Goal: Information Seeking & Learning: Learn about a topic

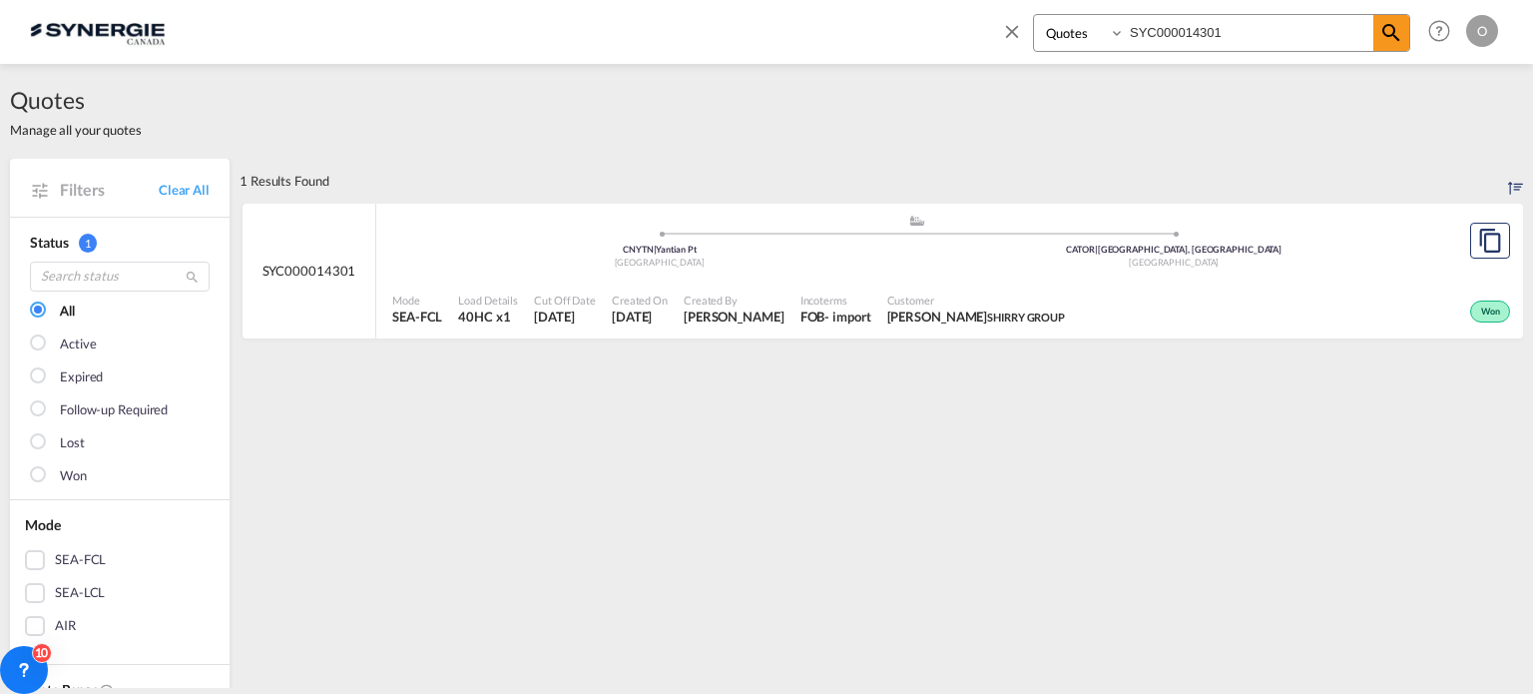
select select "Quotes"
drag, startPoint x: 1266, startPoint y: 26, endPoint x: 870, endPoint y: 23, distance: 396.3
click at [870, 23] on div "Bookings Quotes Enquiries SYC000014301 Help Resources Product Release O My Prof…" at bounding box center [766, 31] width 1473 height 62
paste input "57"
click at [1034, 318] on span "La Canadienne shoes" at bounding box center [1035, 316] width 100 height 13
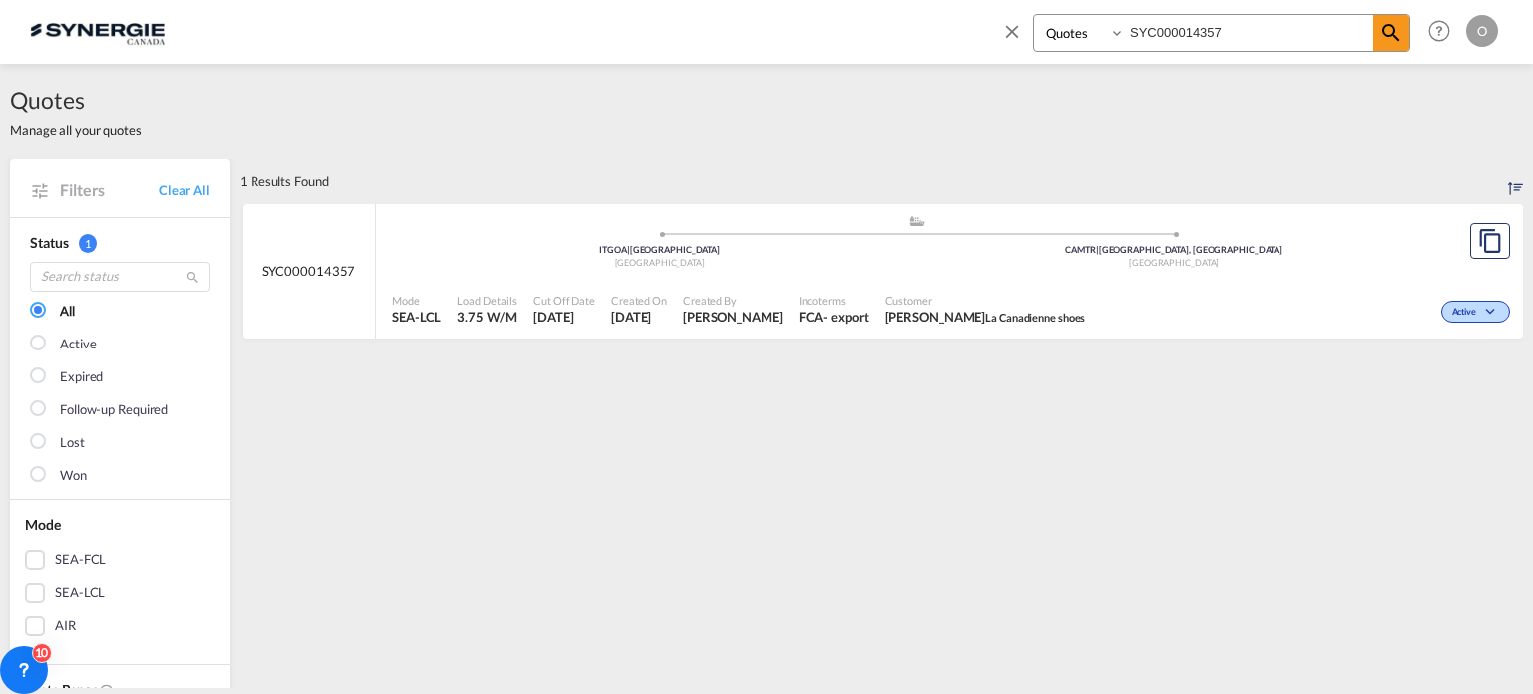
drag, startPoint x: 1275, startPoint y: 29, endPoint x: 910, endPoint y: 27, distance: 364.4
click at [910, 27] on div "Bookings Quotes Enquiries SYC000014357 Help Resources Product Release O My Prof…" at bounding box center [766, 31] width 1473 height 62
paste input "3569"
type input "SYC000013569"
click at [872, 309] on div "- import" at bounding box center [855, 316] width 46 height 18
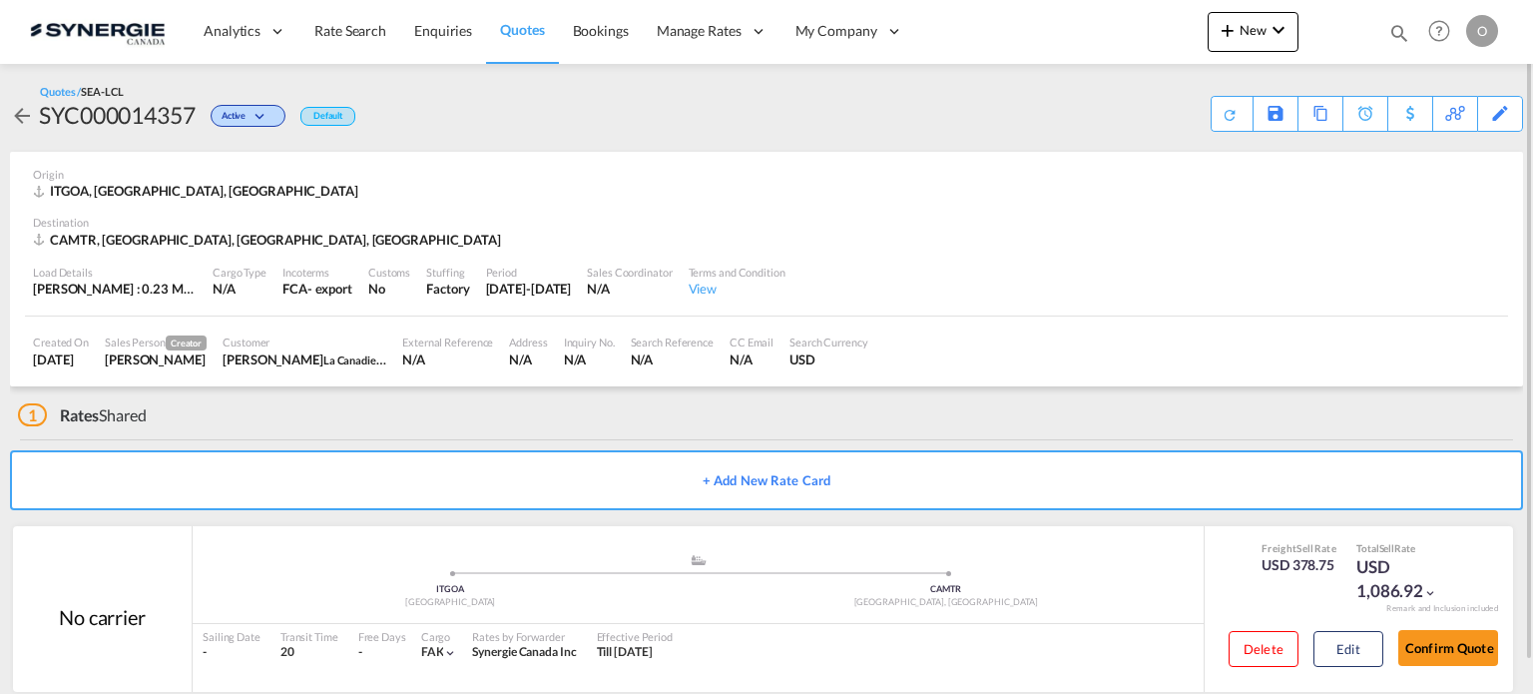
scroll to position [32, 0]
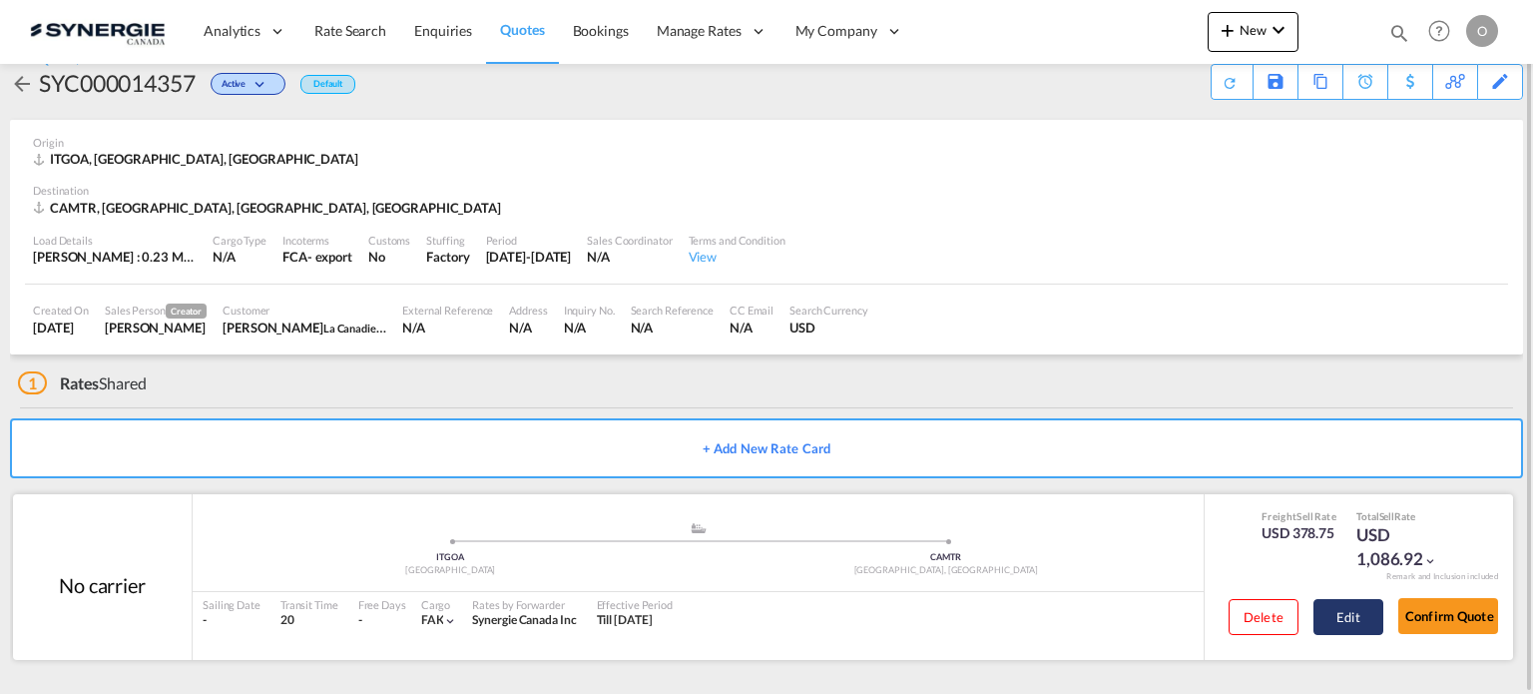
click at [1358, 622] on button "Edit" at bounding box center [1349, 617] width 70 height 36
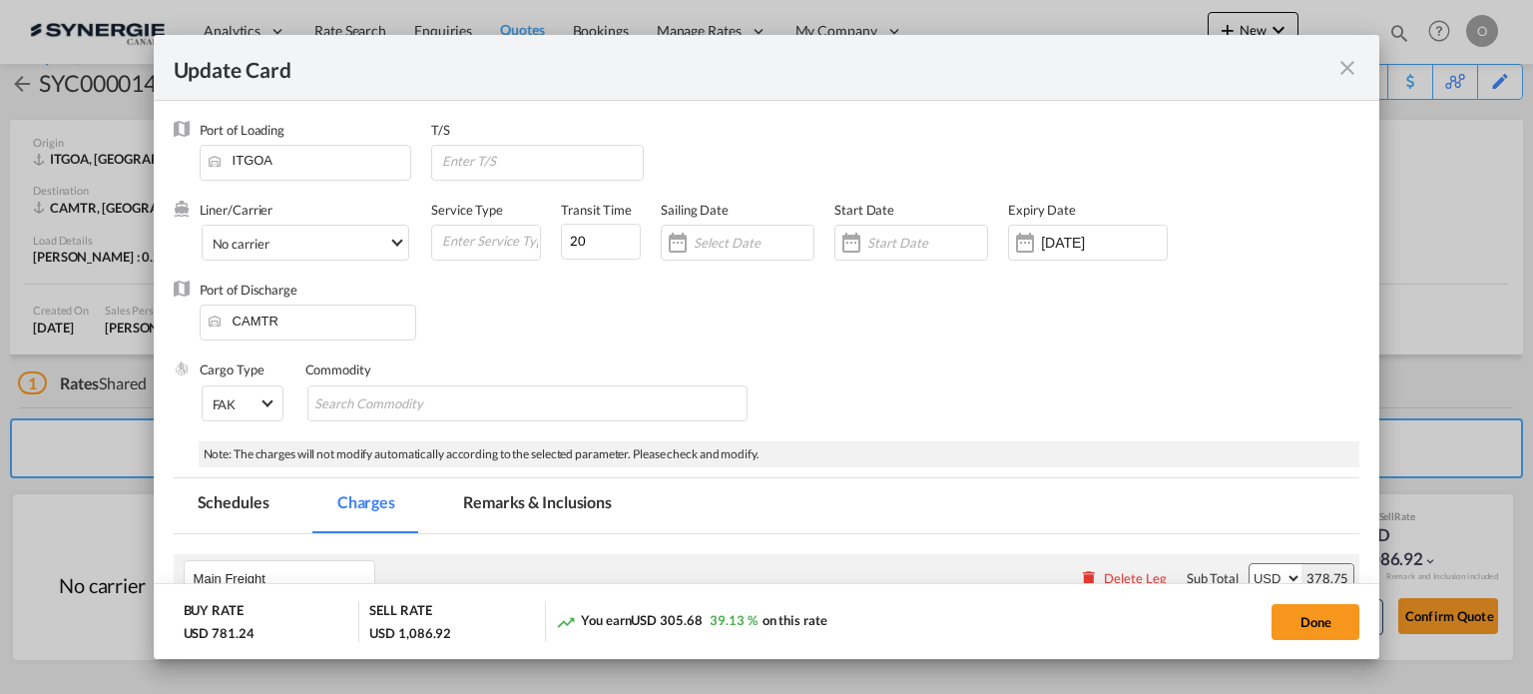
select select "per_w/m"
select select "per_bl"
select select "per_quintal"
select select "per_cbm"
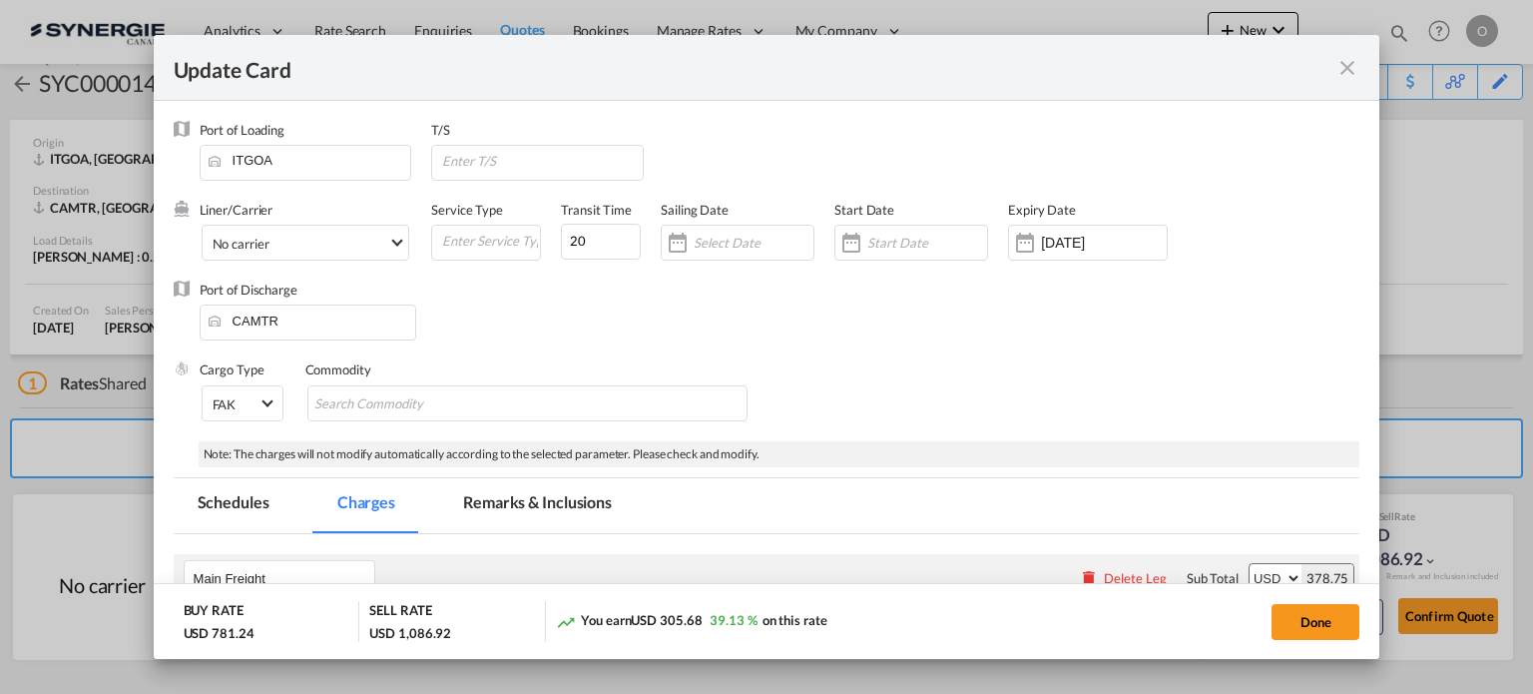
select select "flat"
select select "per_hbl"
select select "flat"
select select "per_bl"
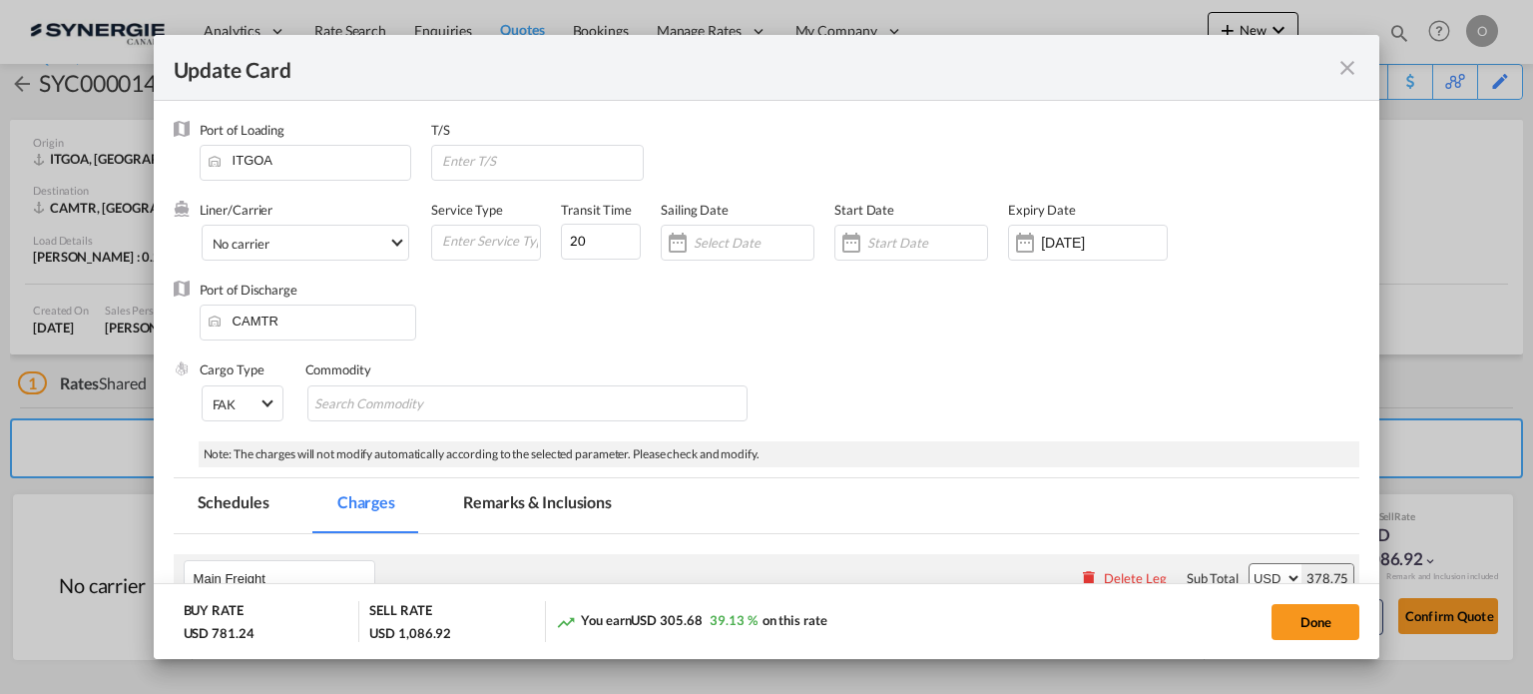
select select "per_bl"
select select "per_shipment"
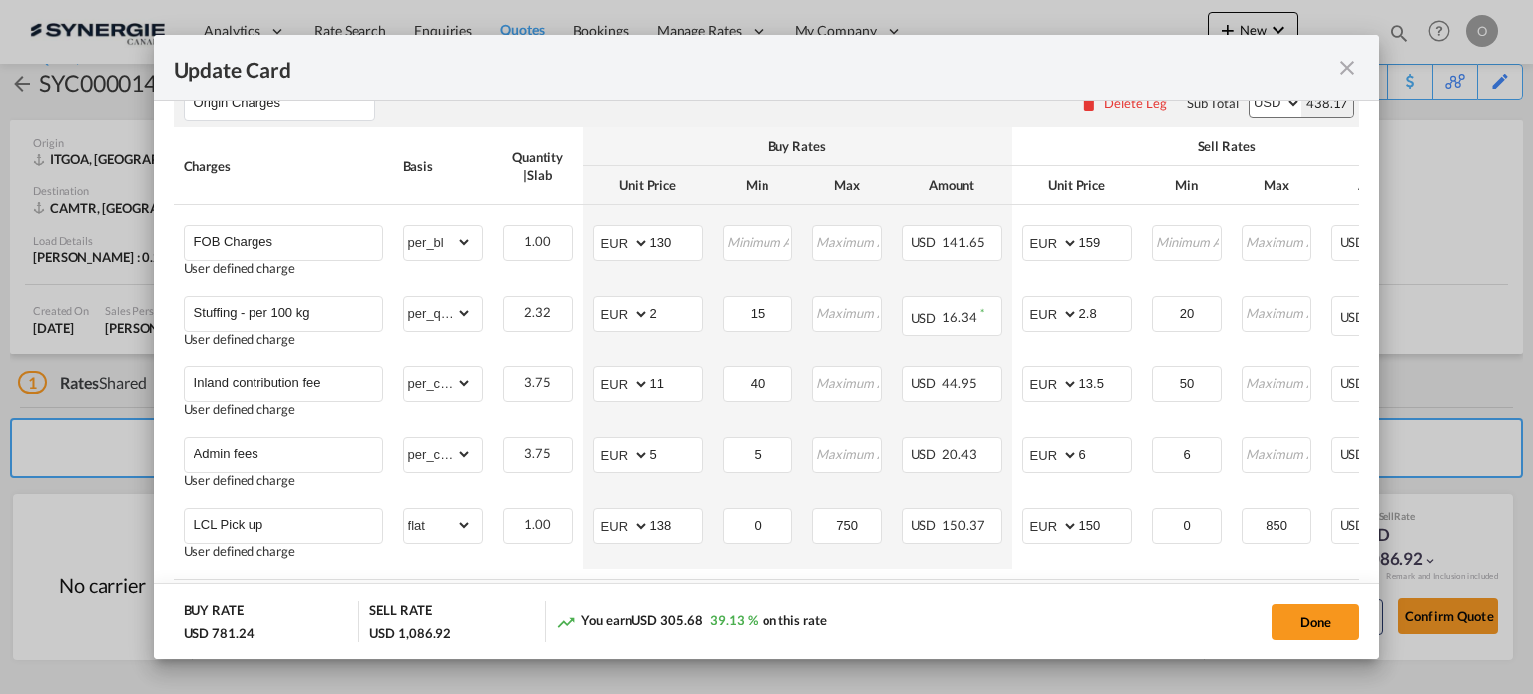
scroll to position [299, 0]
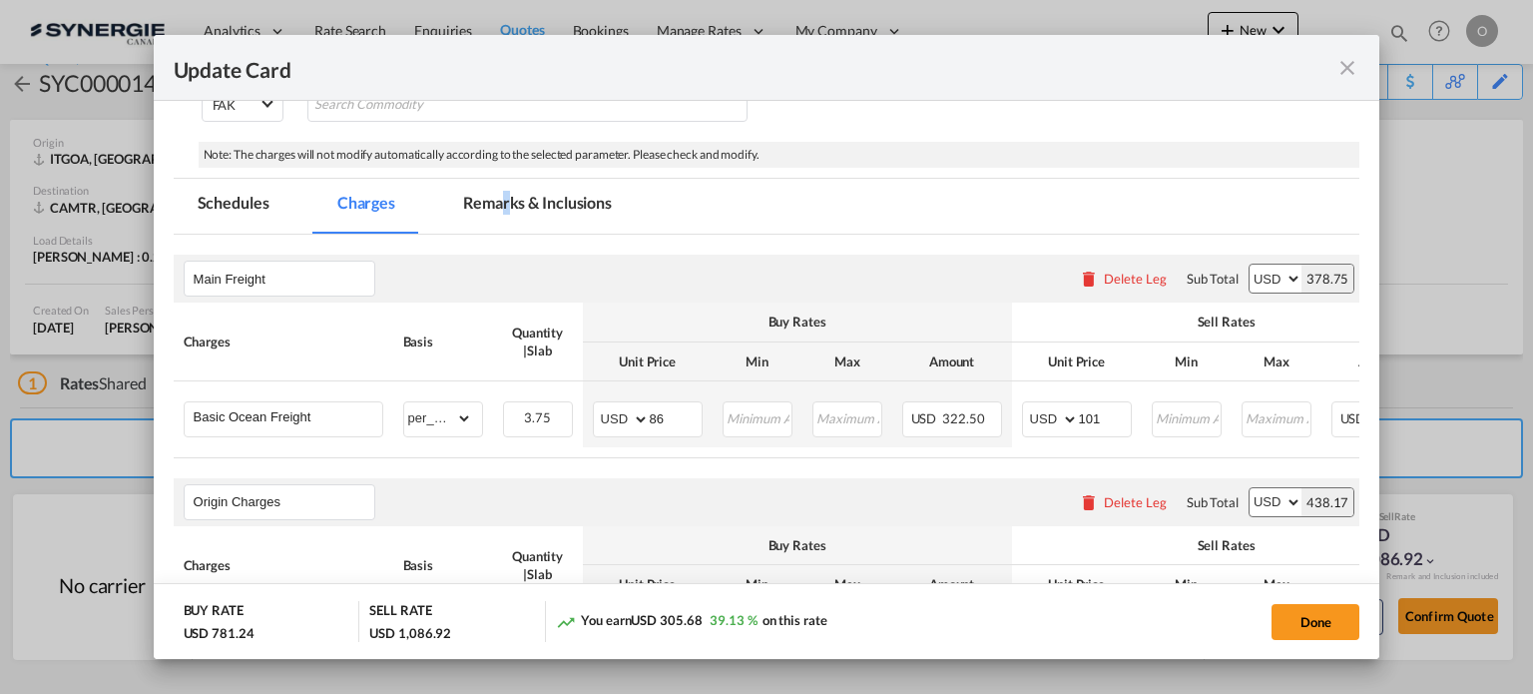
click at [505, 198] on md-tab-item "Remarks & Inclusions" at bounding box center [537, 206] width 197 height 55
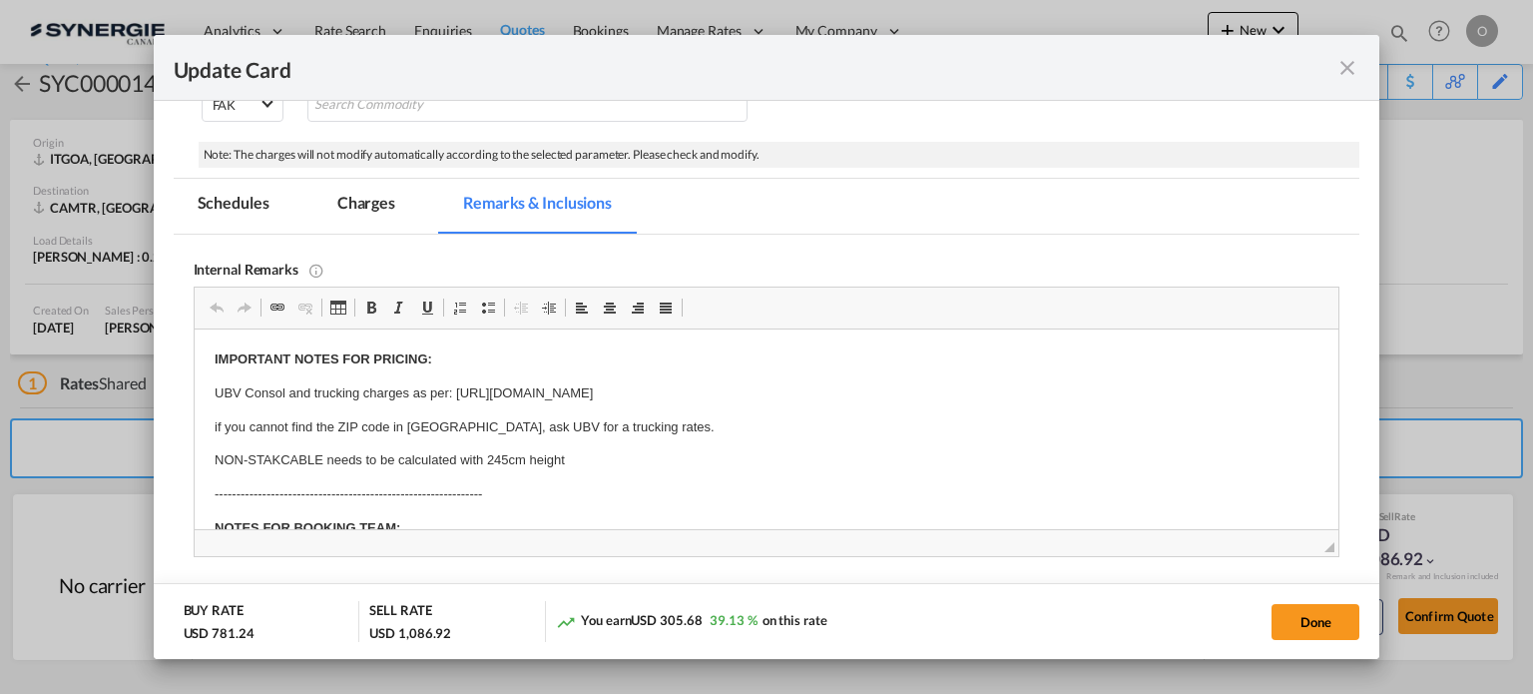
click at [369, 196] on md-tab-item "Charges" at bounding box center [366, 206] width 106 height 55
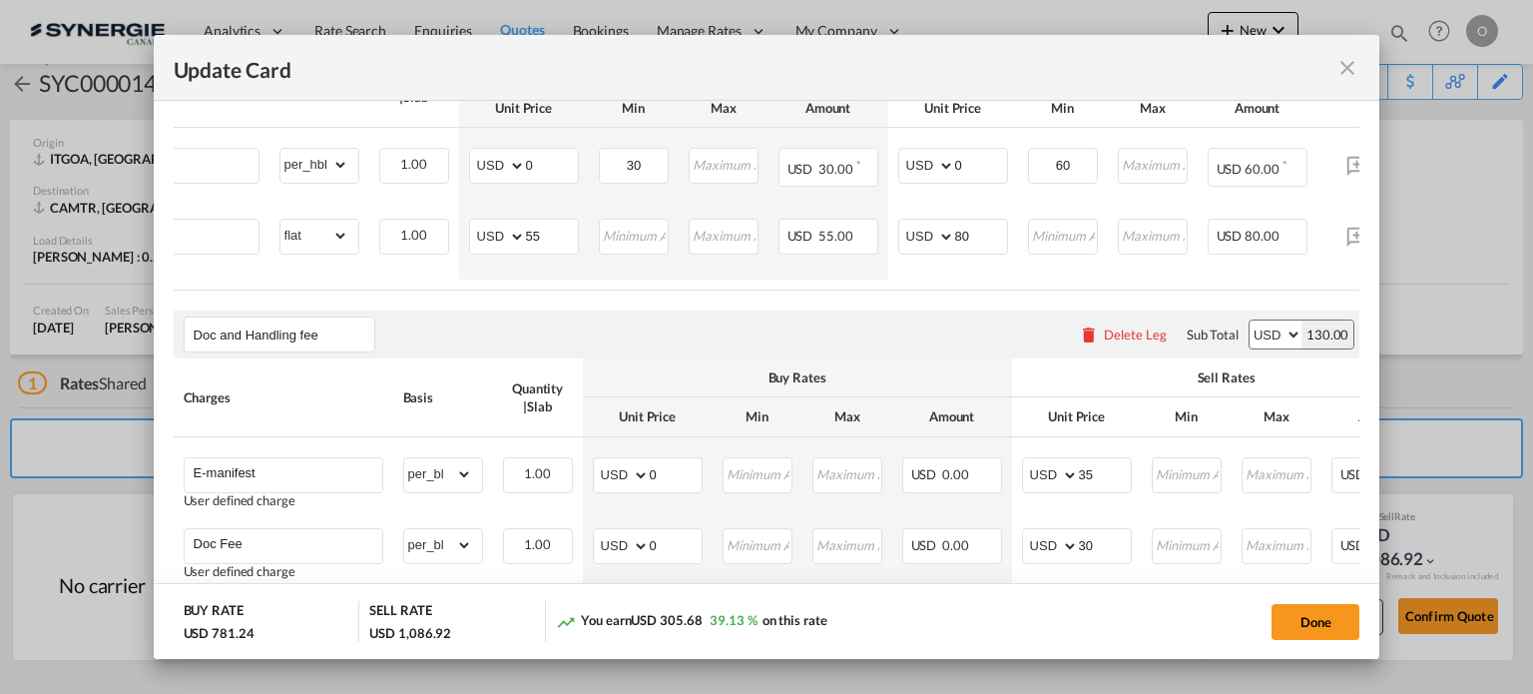
scroll to position [0, 0]
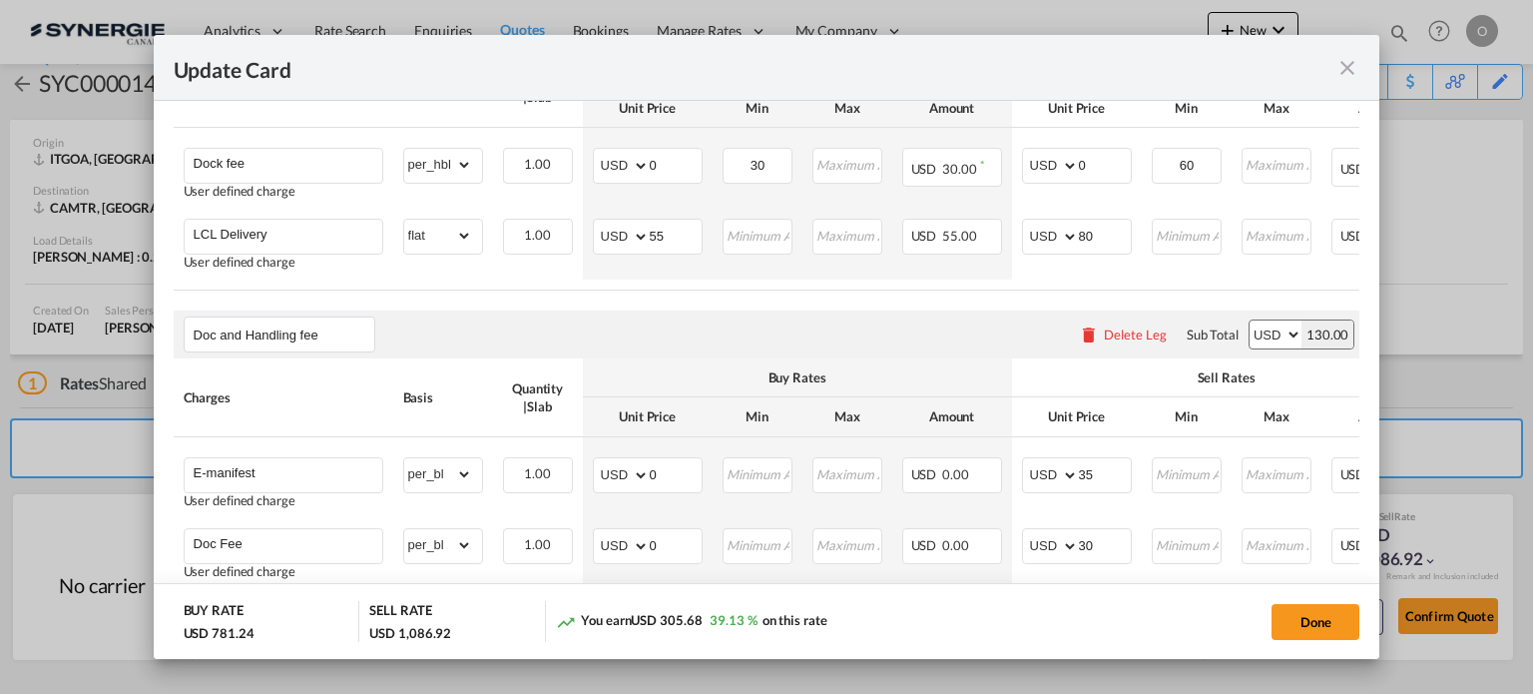
click at [1356, 75] on md-icon "icon-close fg-AAA8AD m-0 pointer" at bounding box center [1348, 68] width 24 height 24
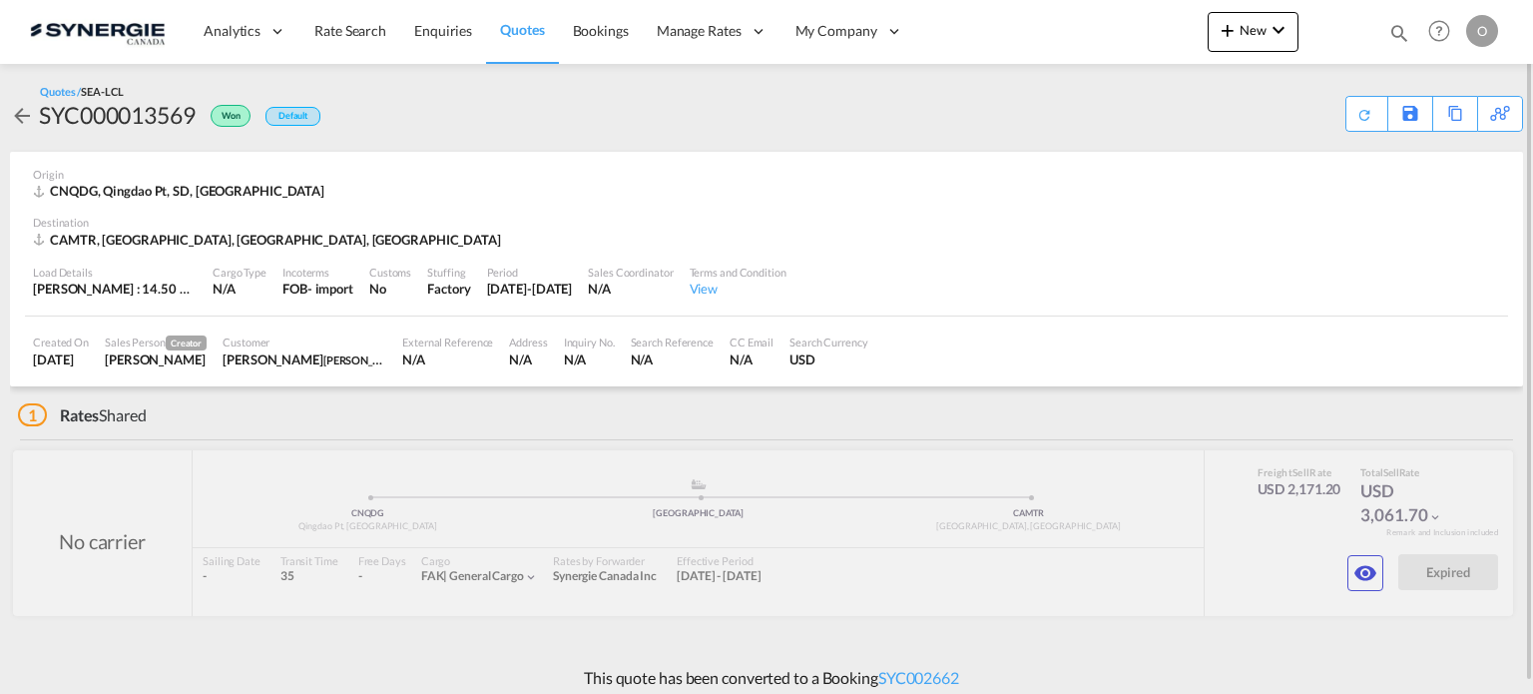
scroll to position [11, 0]
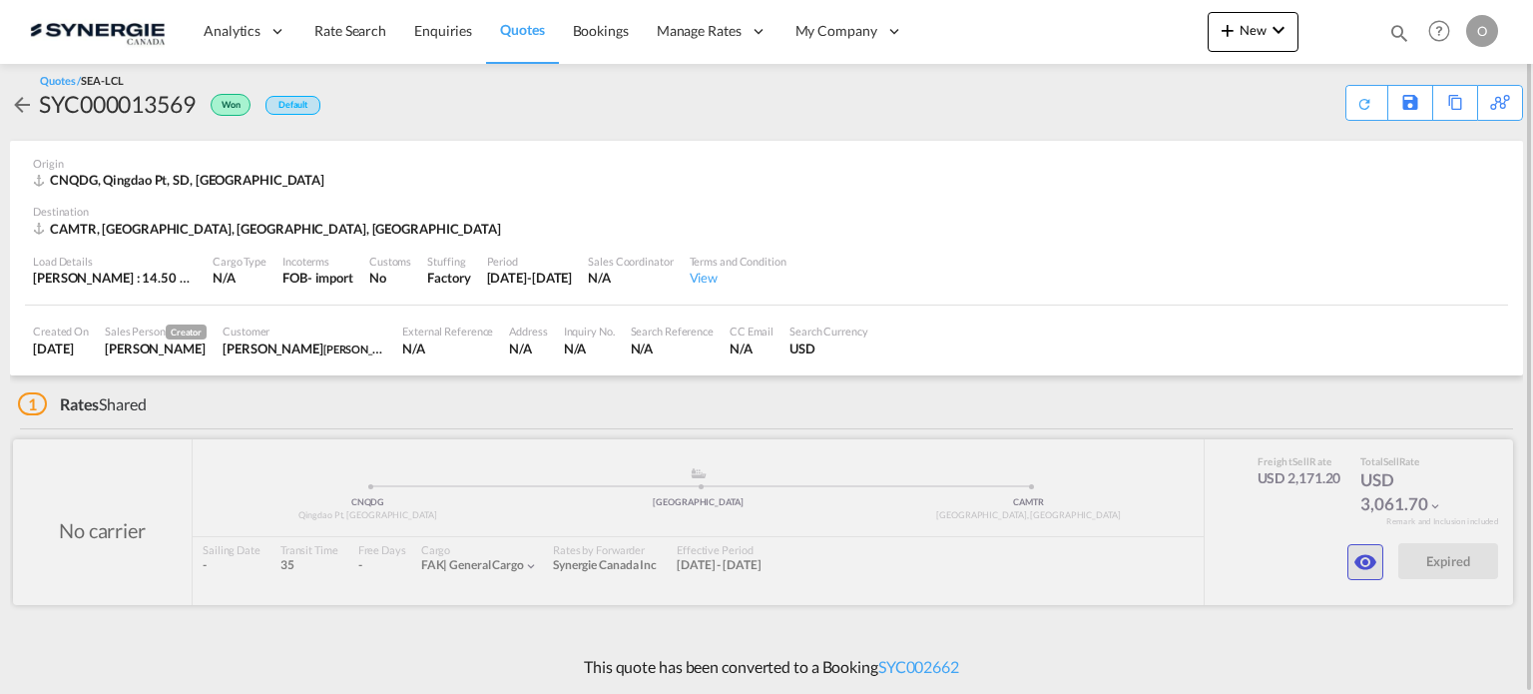
click at [1366, 561] on md-icon "icon-eye" at bounding box center [1366, 562] width 24 height 24
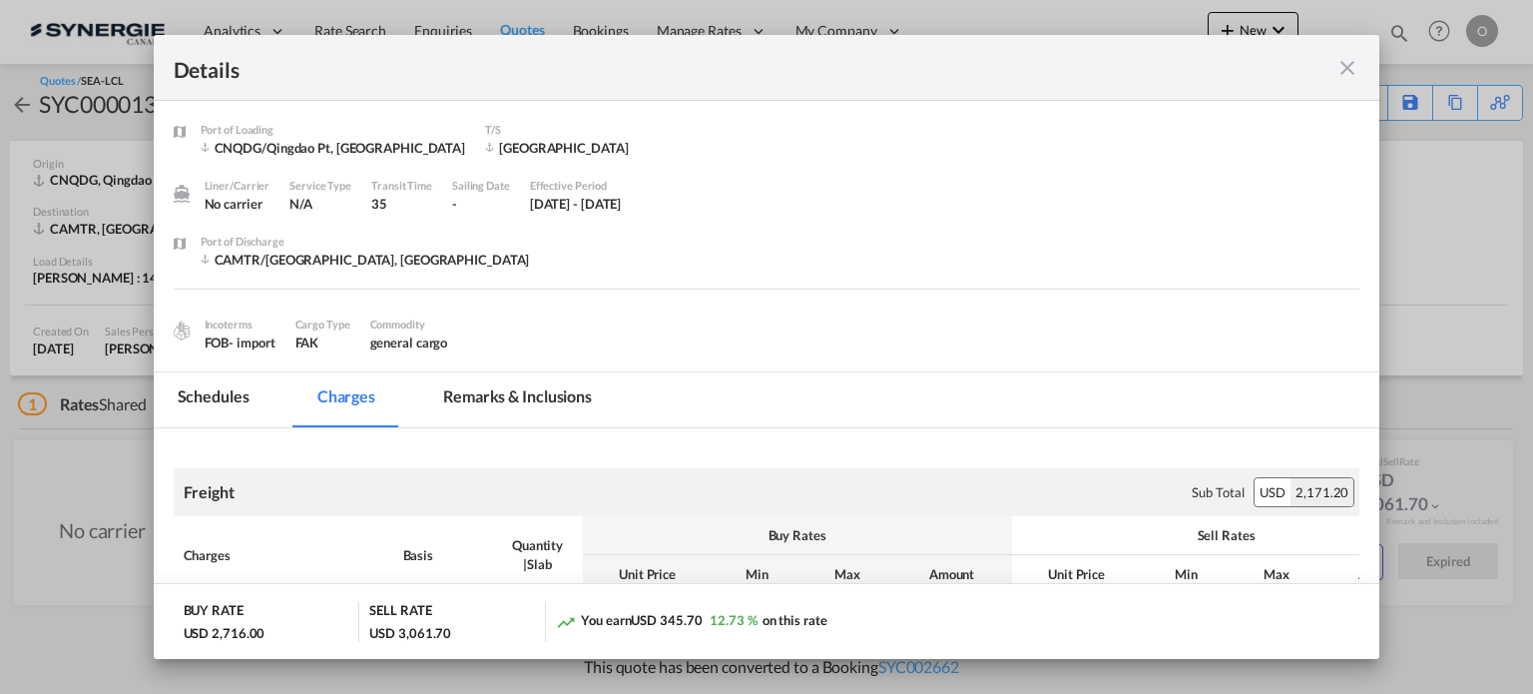
click at [499, 396] on md-tab-item "Remarks & Inclusions" at bounding box center [517, 399] width 197 height 55
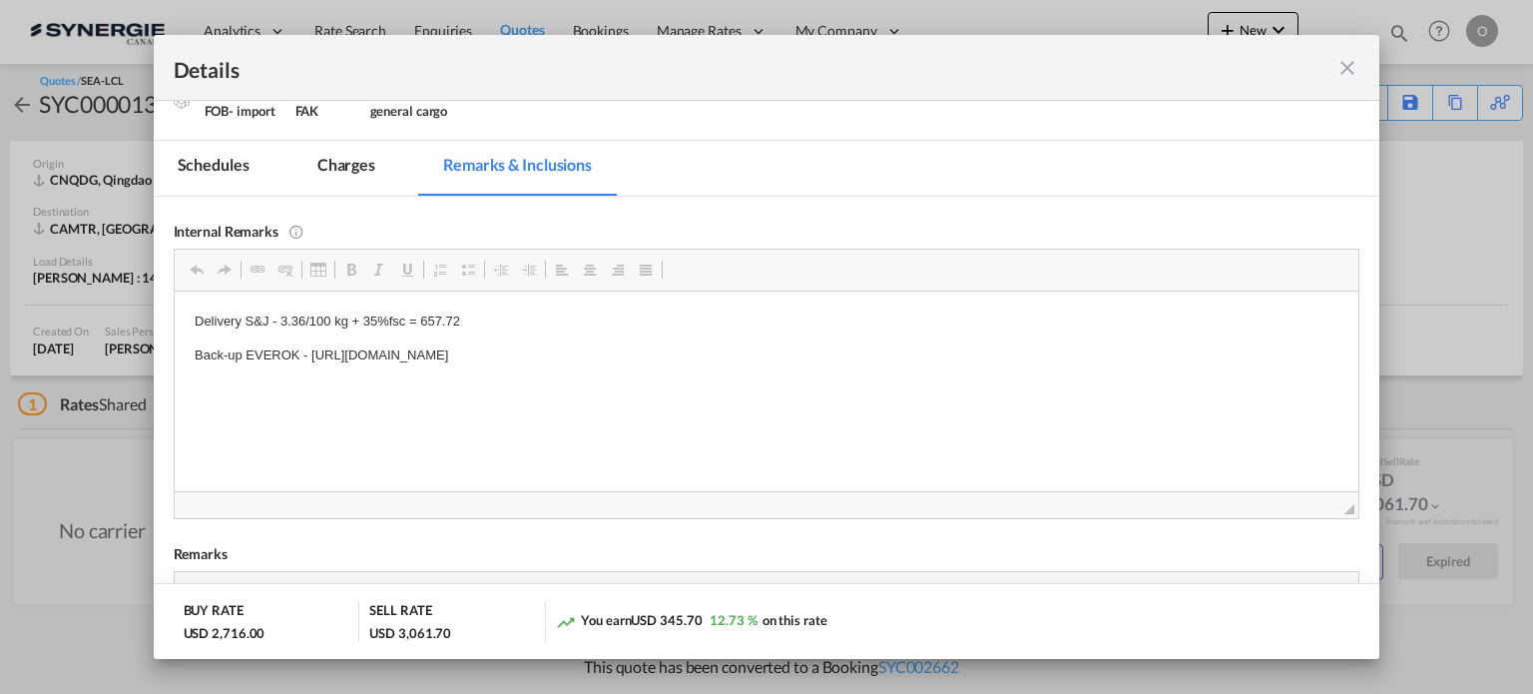
scroll to position [200, 0]
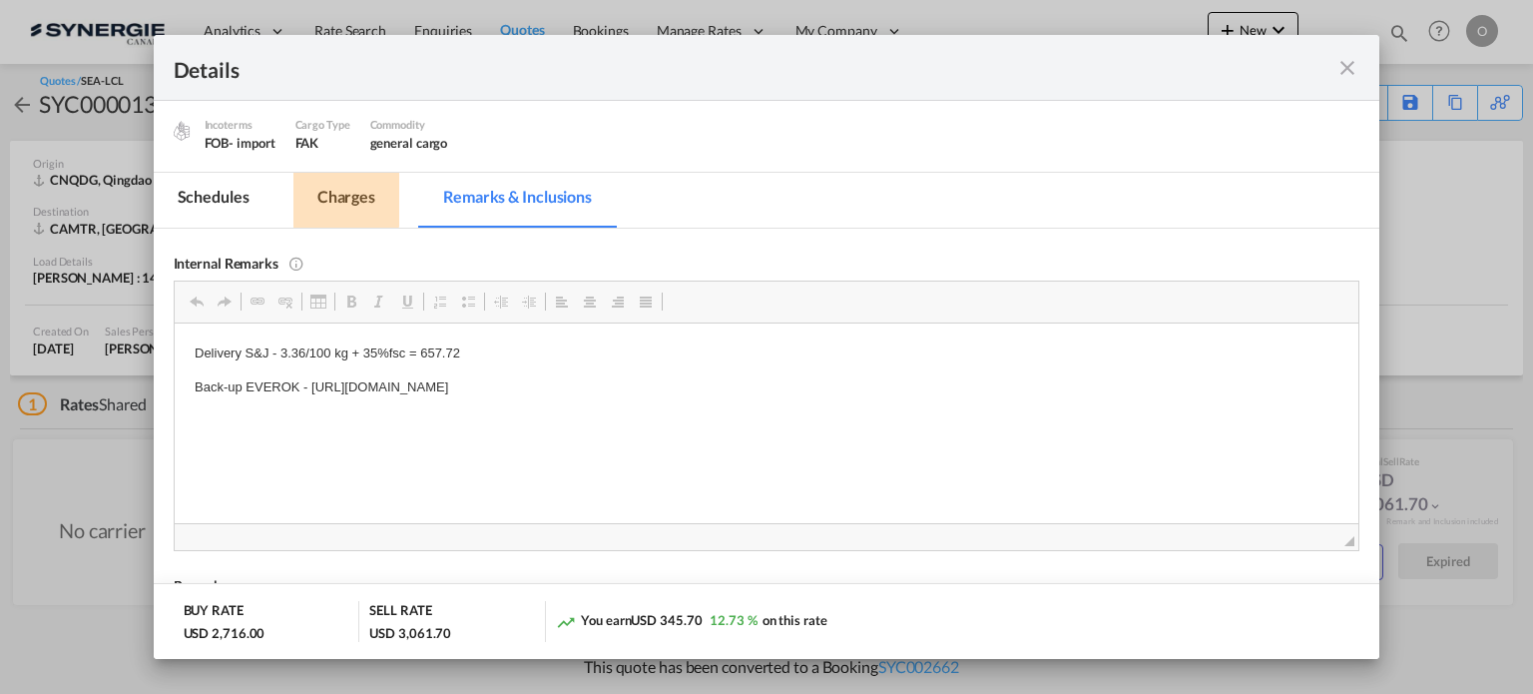
click at [339, 194] on md-tab-item "Charges" at bounding box center [347, 200] width 106 height 55
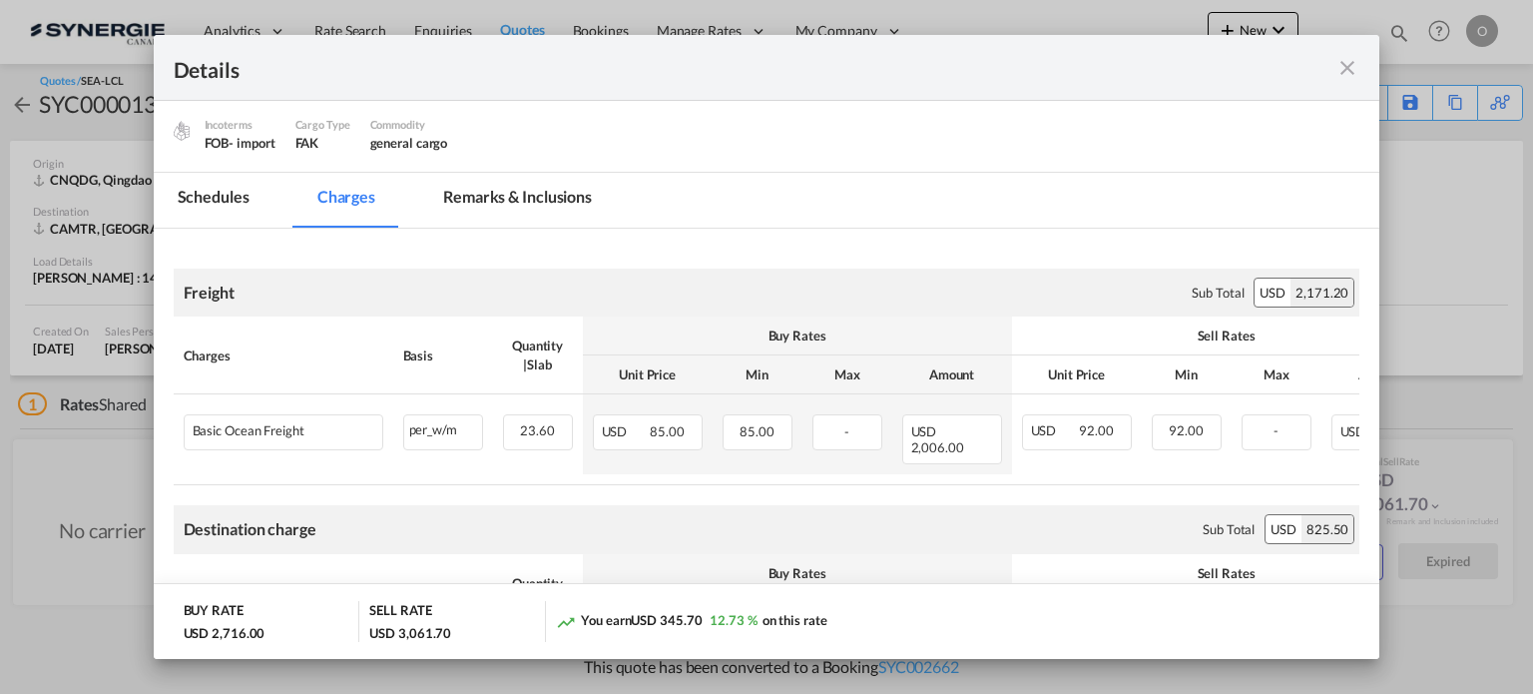
click at [1348, 66] on md-icon "icon-close fg-AAA8AD m-0 cursor" at bounding box center [1348, 68] width 24 height 24
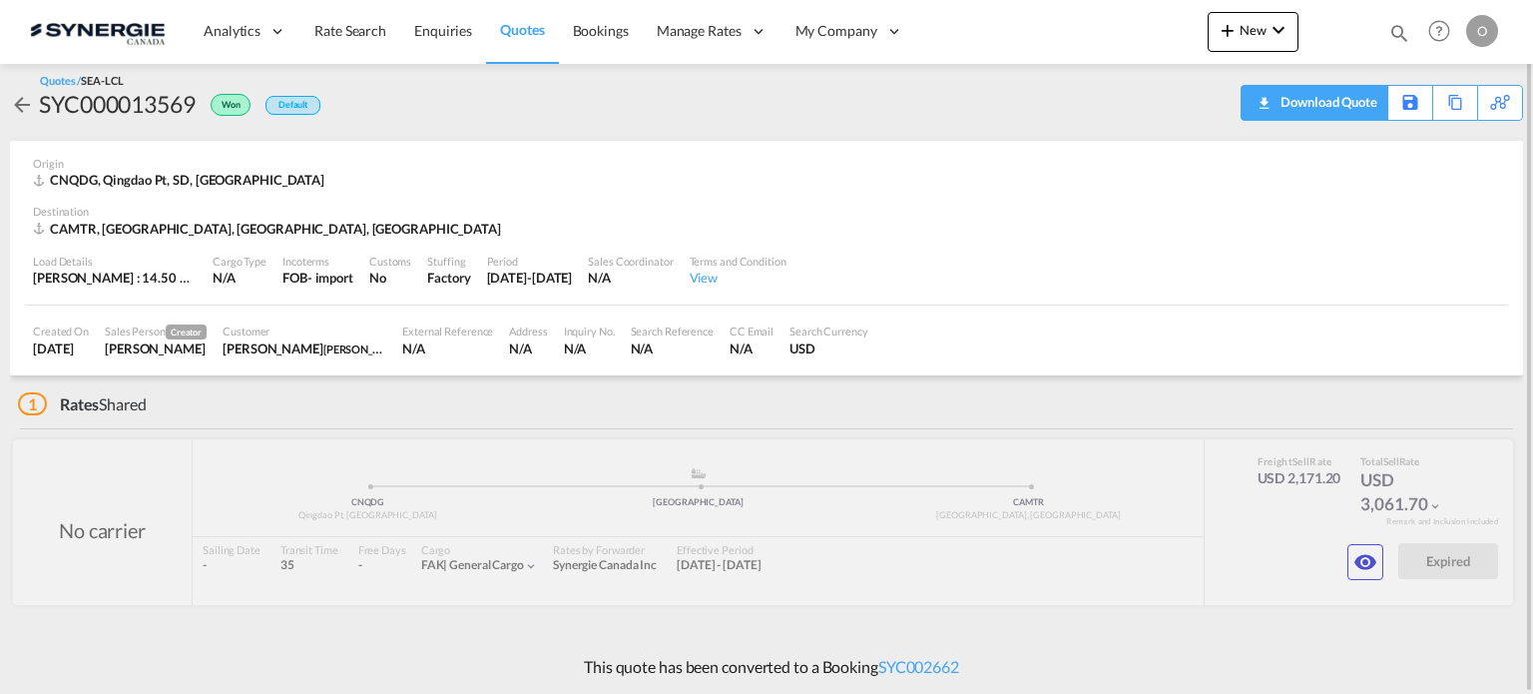
click at [1368, 107] on div "Download Quote" at bounding box center [1327, 102] width 102 height 32
click at [1366, 564] on md-icon "icon-eye" at bounding box center [1366, 562] width 24 height 24
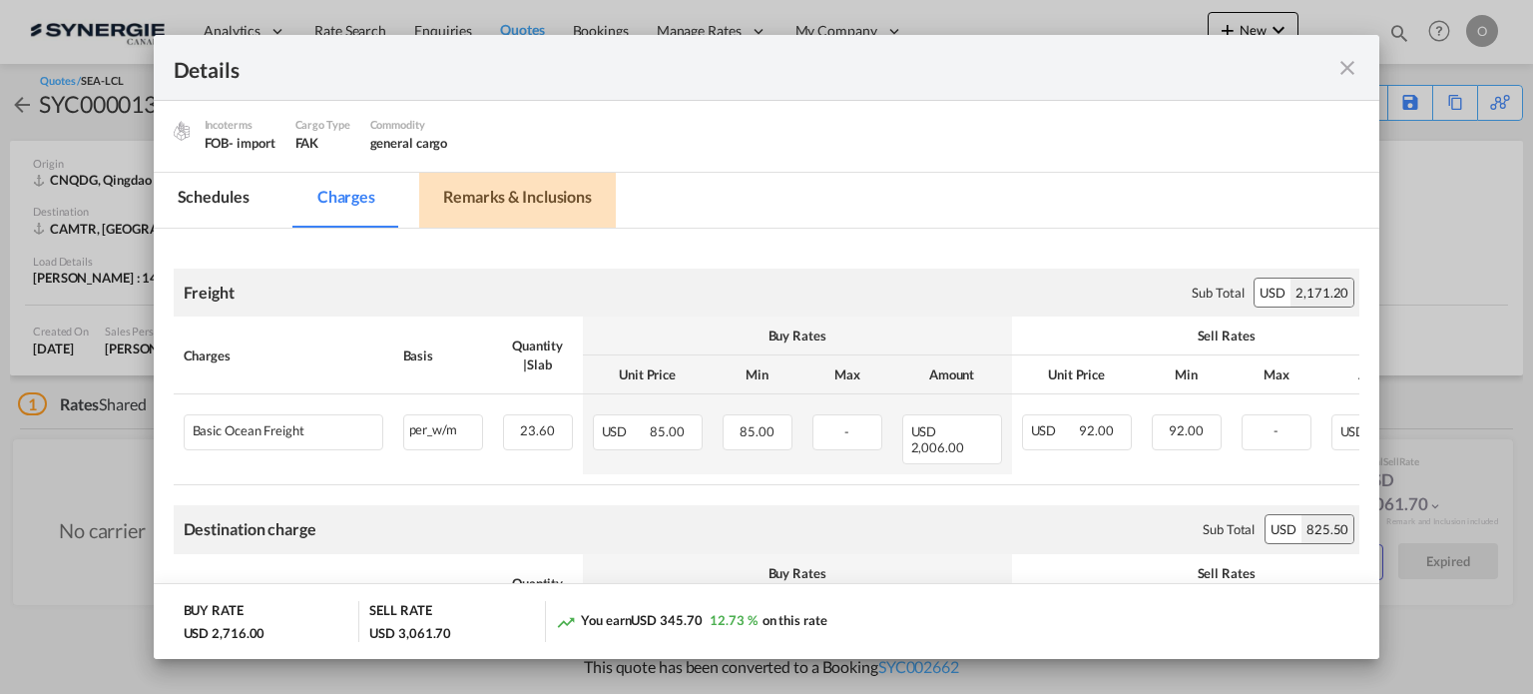
click at [536, 191] on md-tab-item "Remarks & Inclusions" at bounding box center [517, 200] width 197 height 55
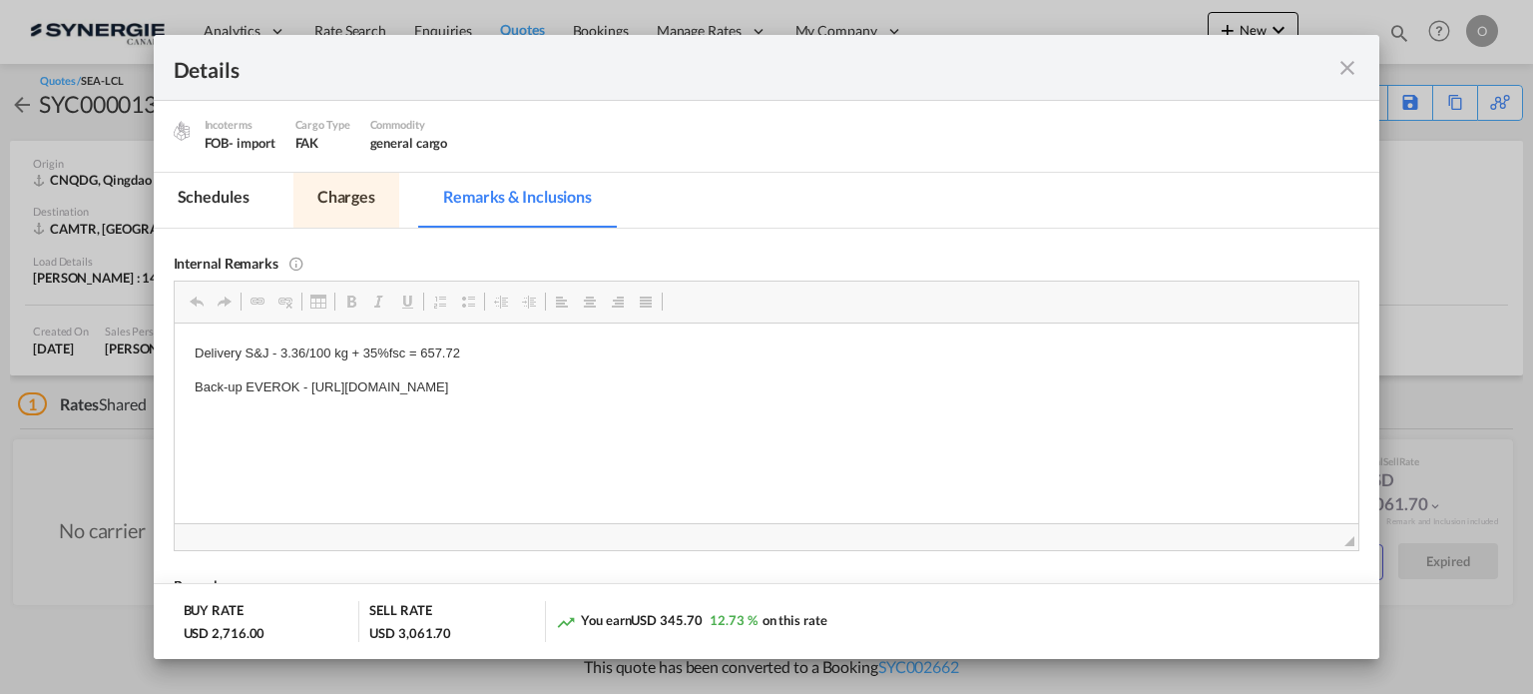
click at [329, 193] on md-tab-item "Charges" at bounding box center [347, 200] width 106 height 55
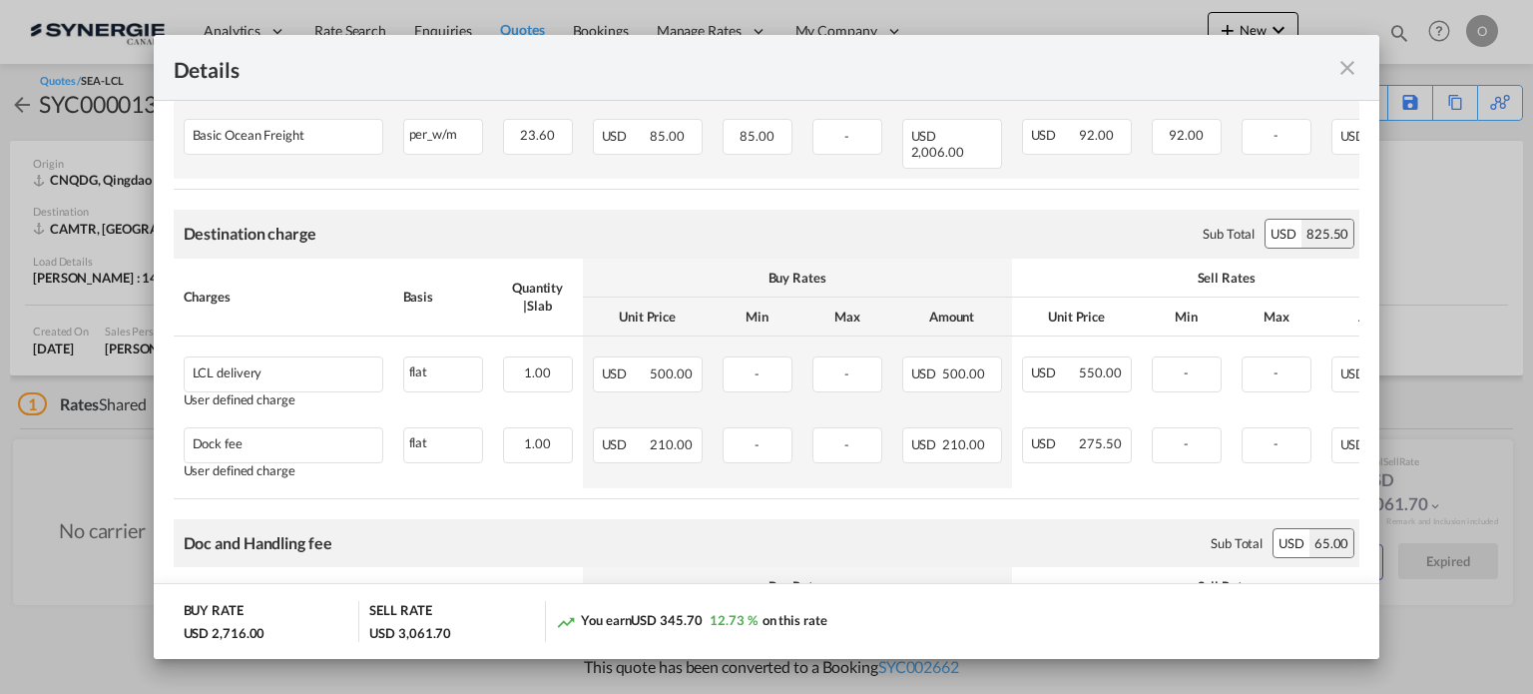
scroll to position [499, 0]
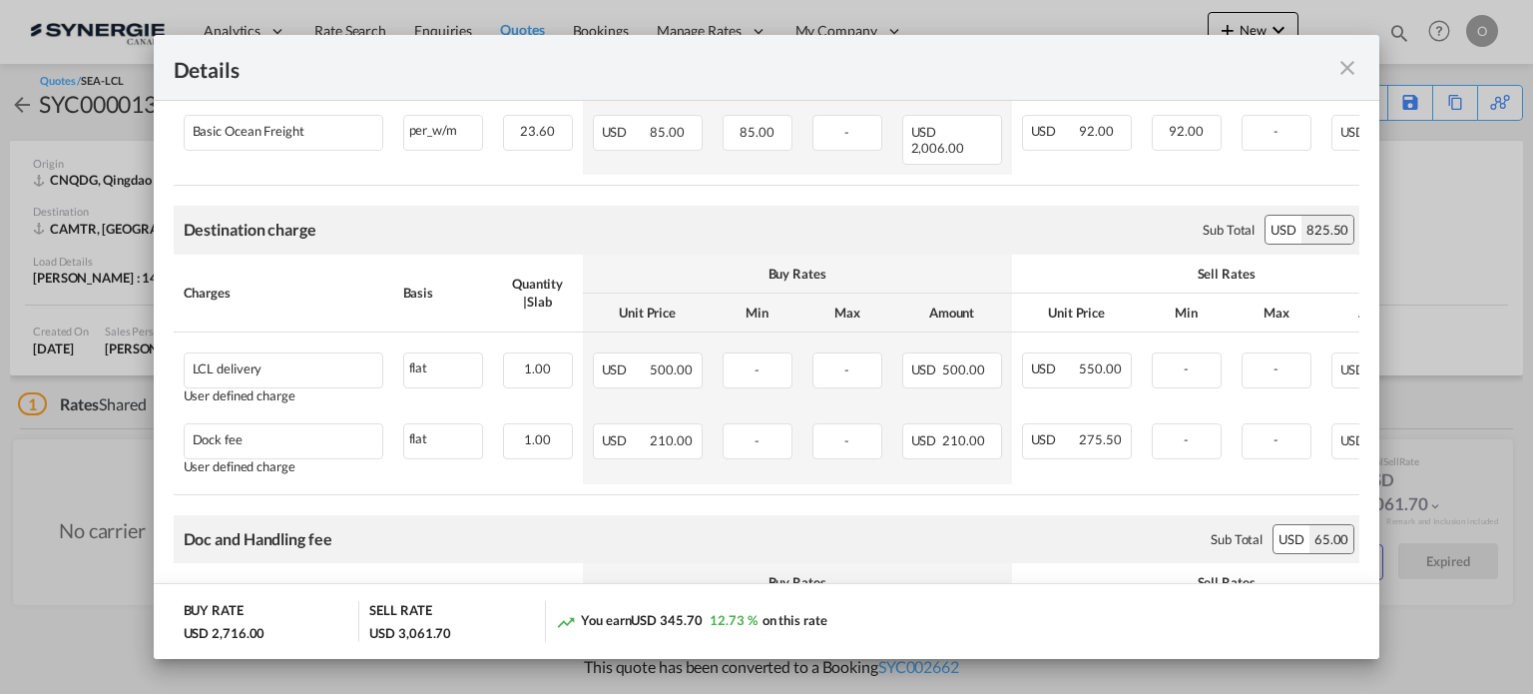
click at [1345, 67] on md-icon "icon-close fg-AAA8AD m-0 cursor" at bounding box center [1348, 68] width 24 height 24
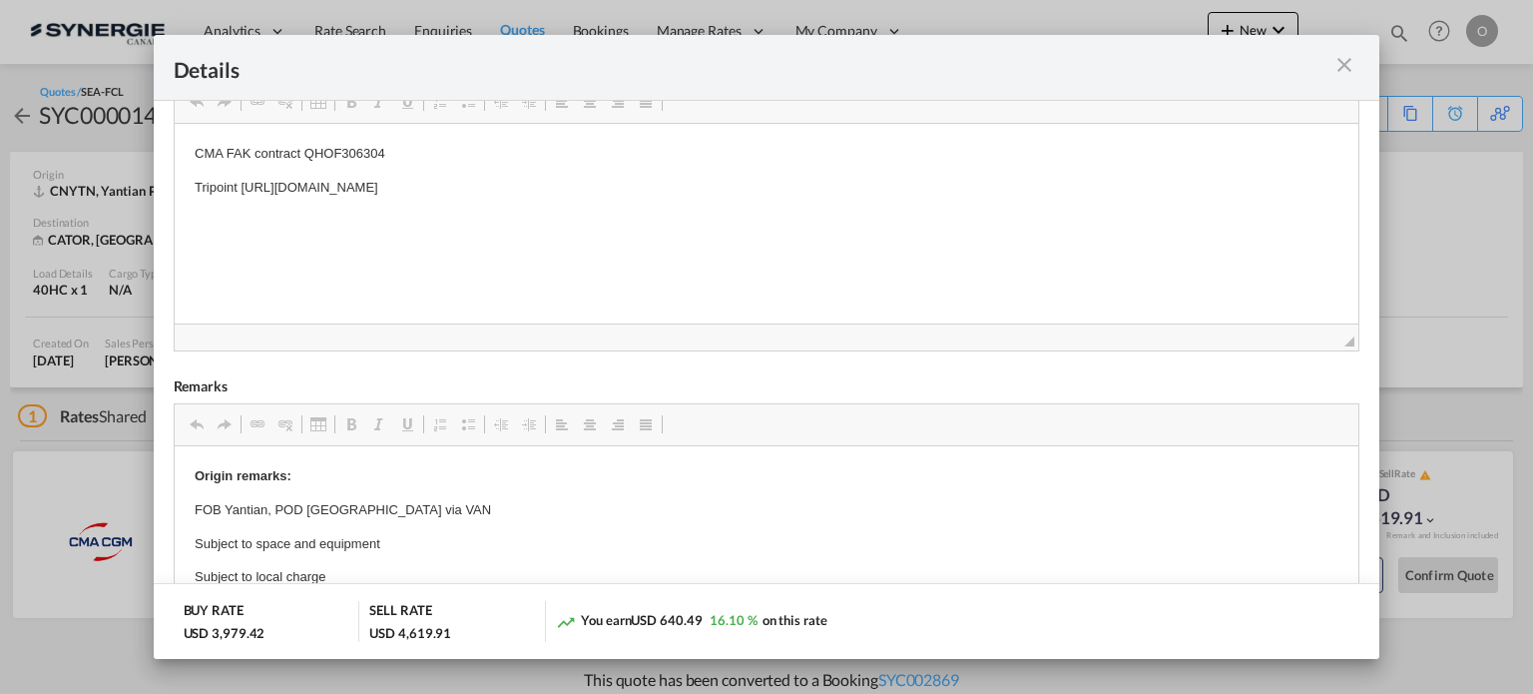
scroll to position [799, 0]
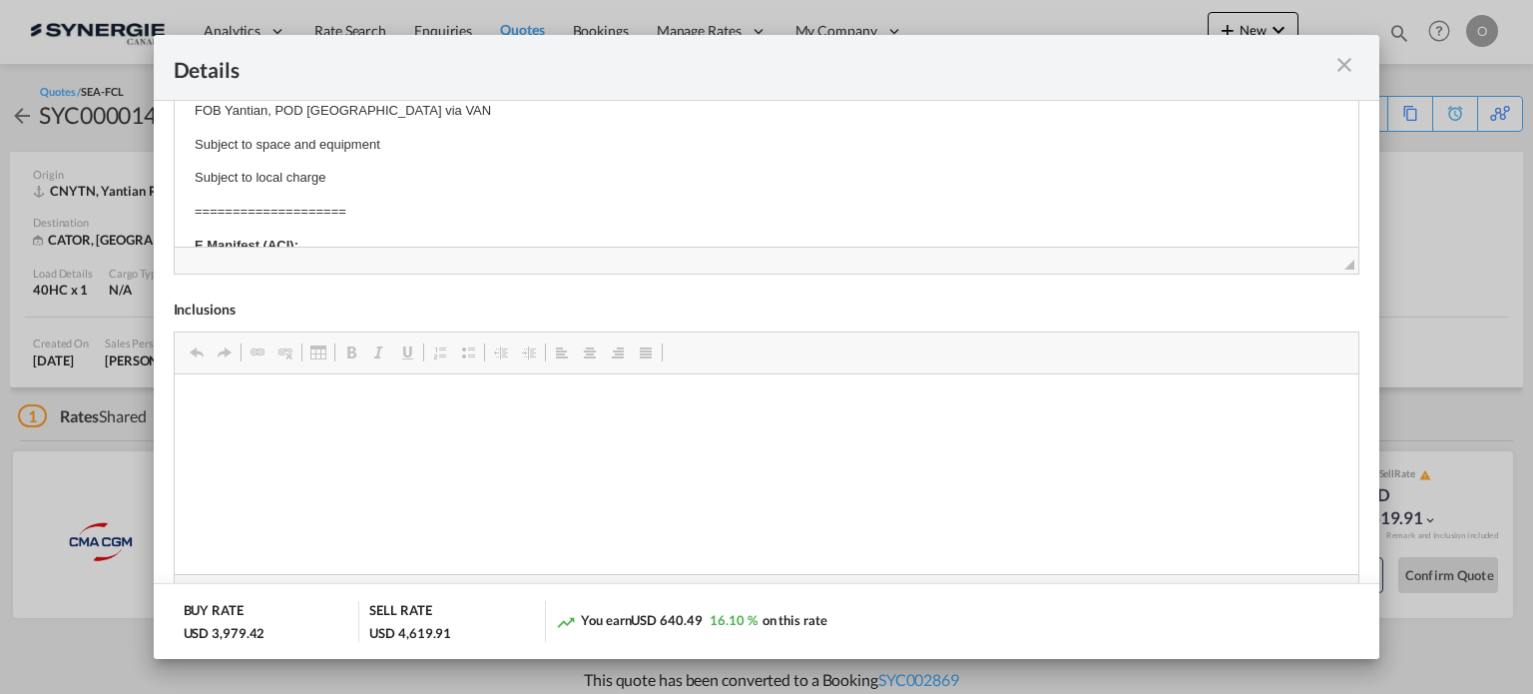
click at [1343, 58] on md-icon "icon-close m-3 fg-AAA8AD cursor" at bounding box center [1345, 65] width 24 height 24
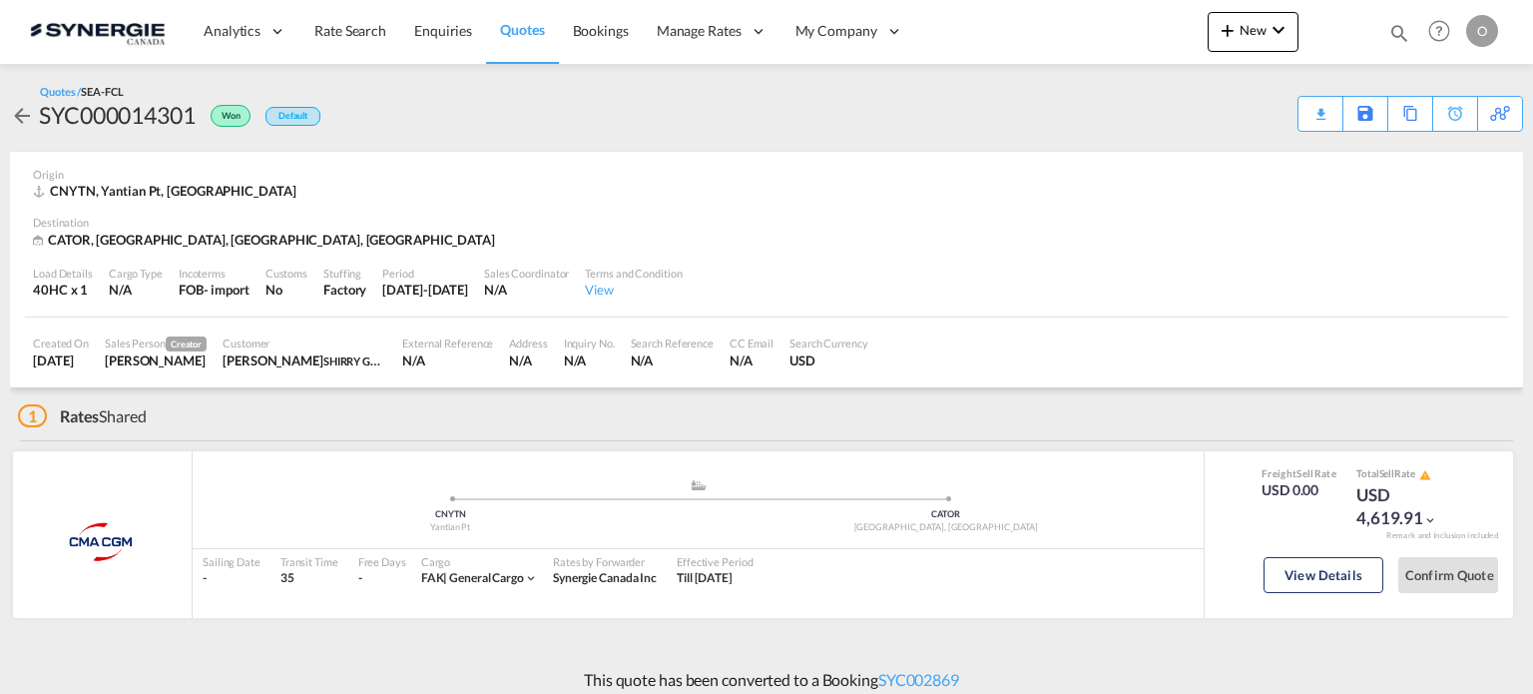
scroll to position [89, 0]
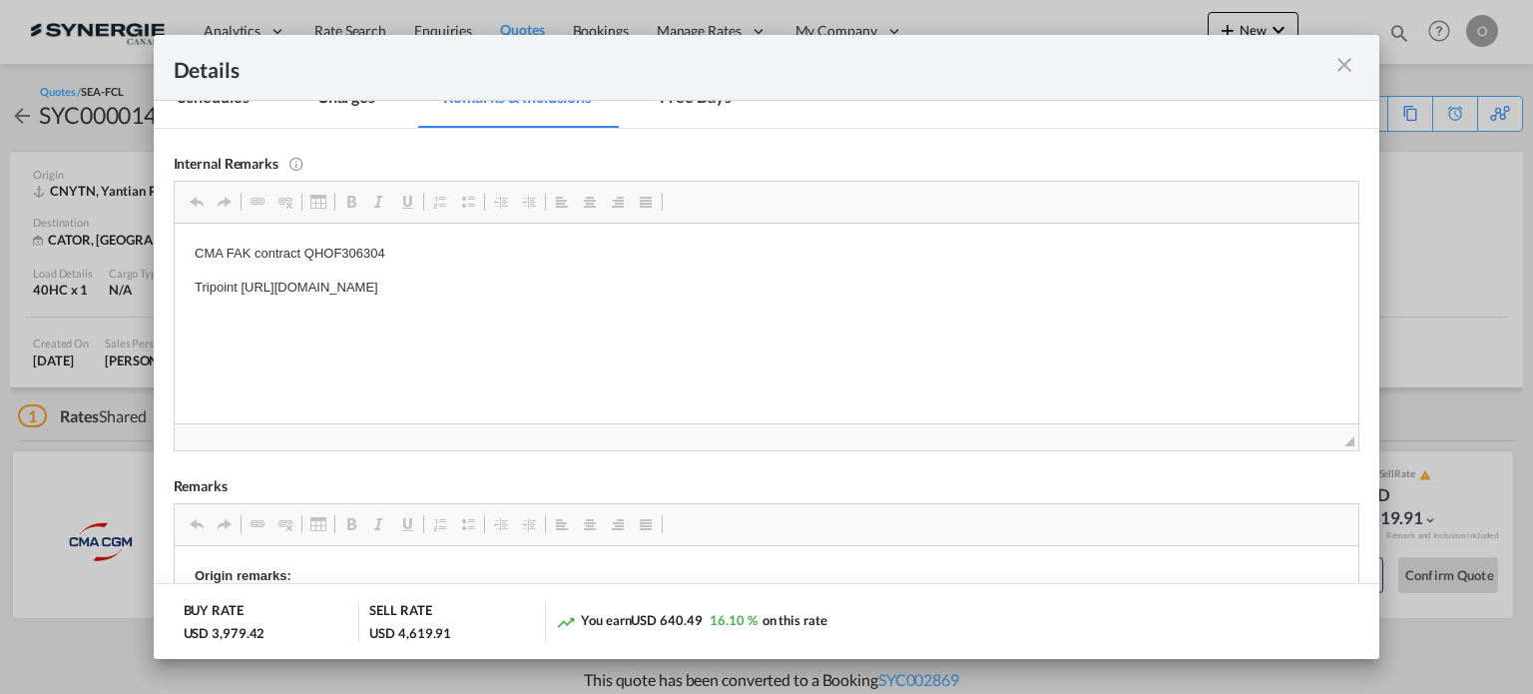
scroll to position [799, 0]
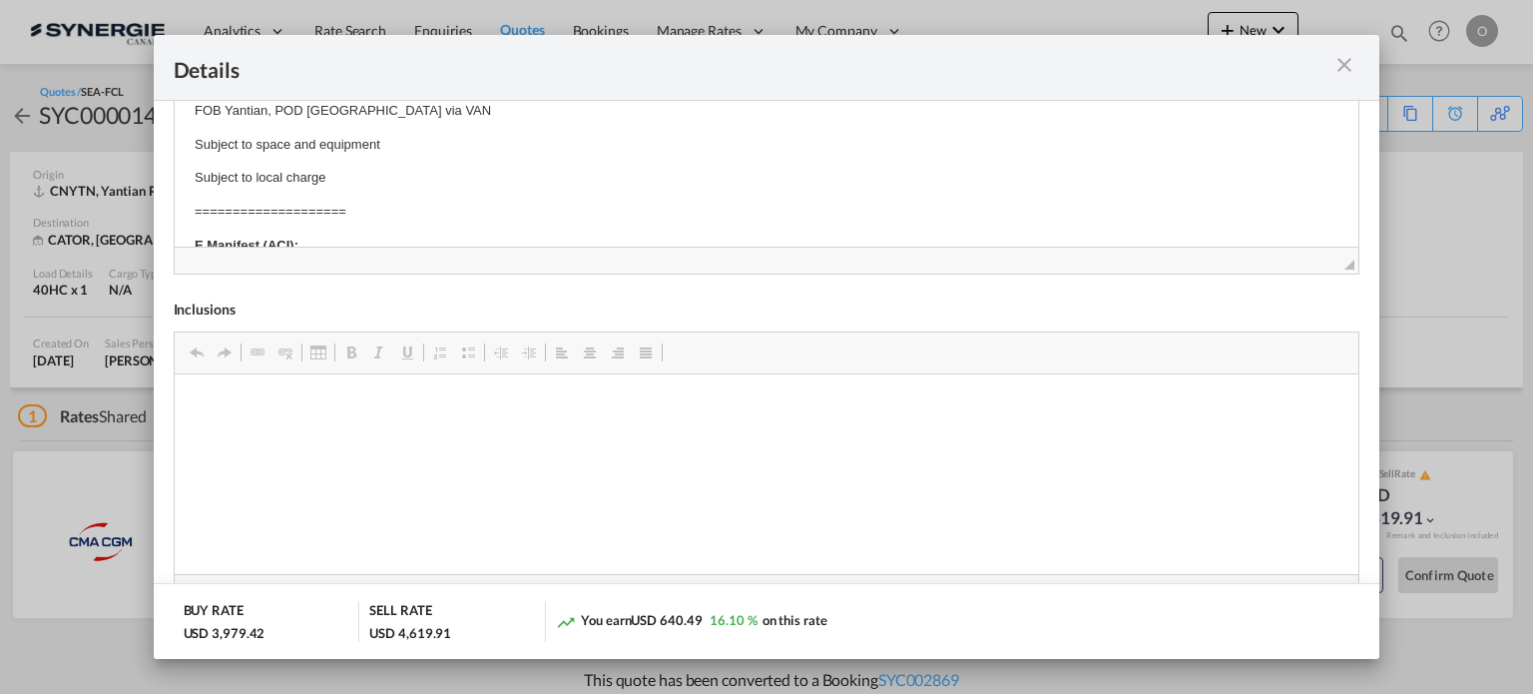
click at [1355, 68] on md-icon "icon-close m-3 fg-AAA8AD cursor" at bounding box center [1345, 65] width 24 height 24
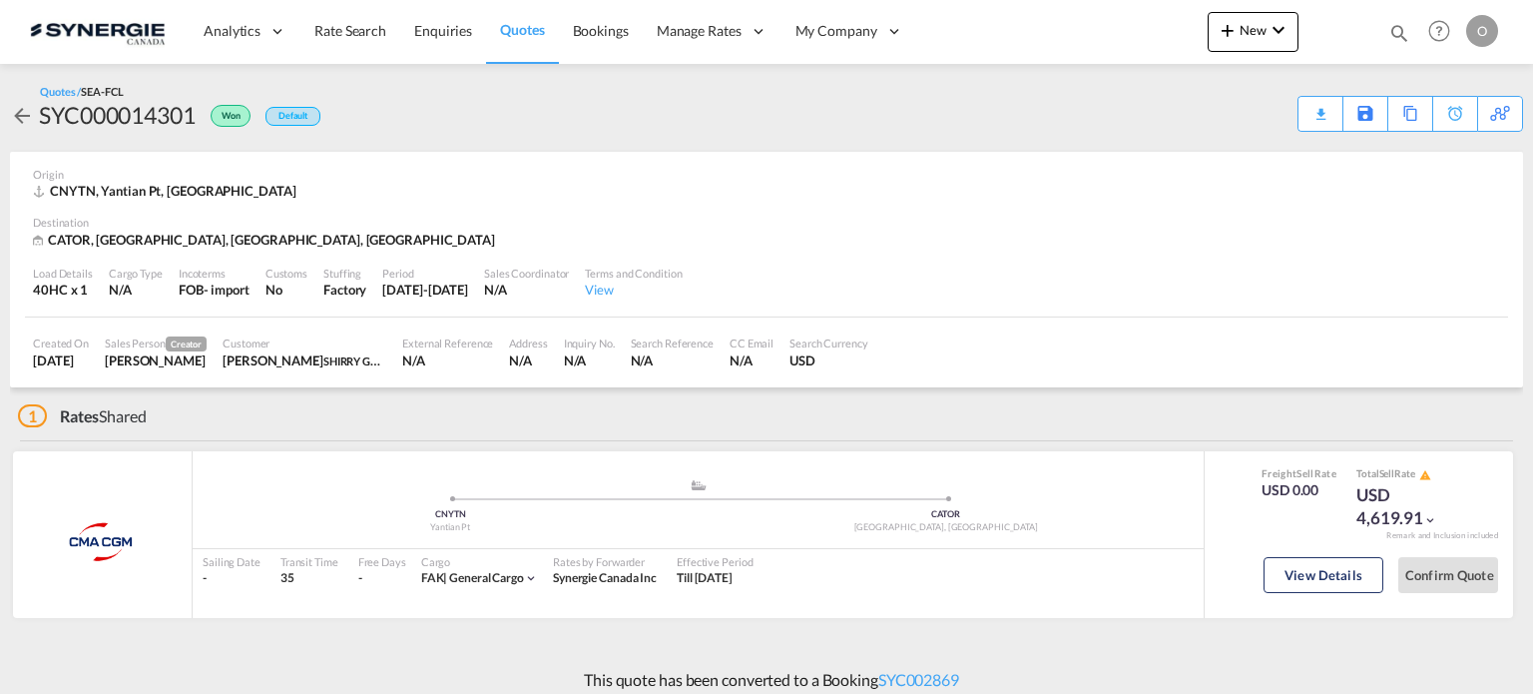
scroll to position [89, 0]
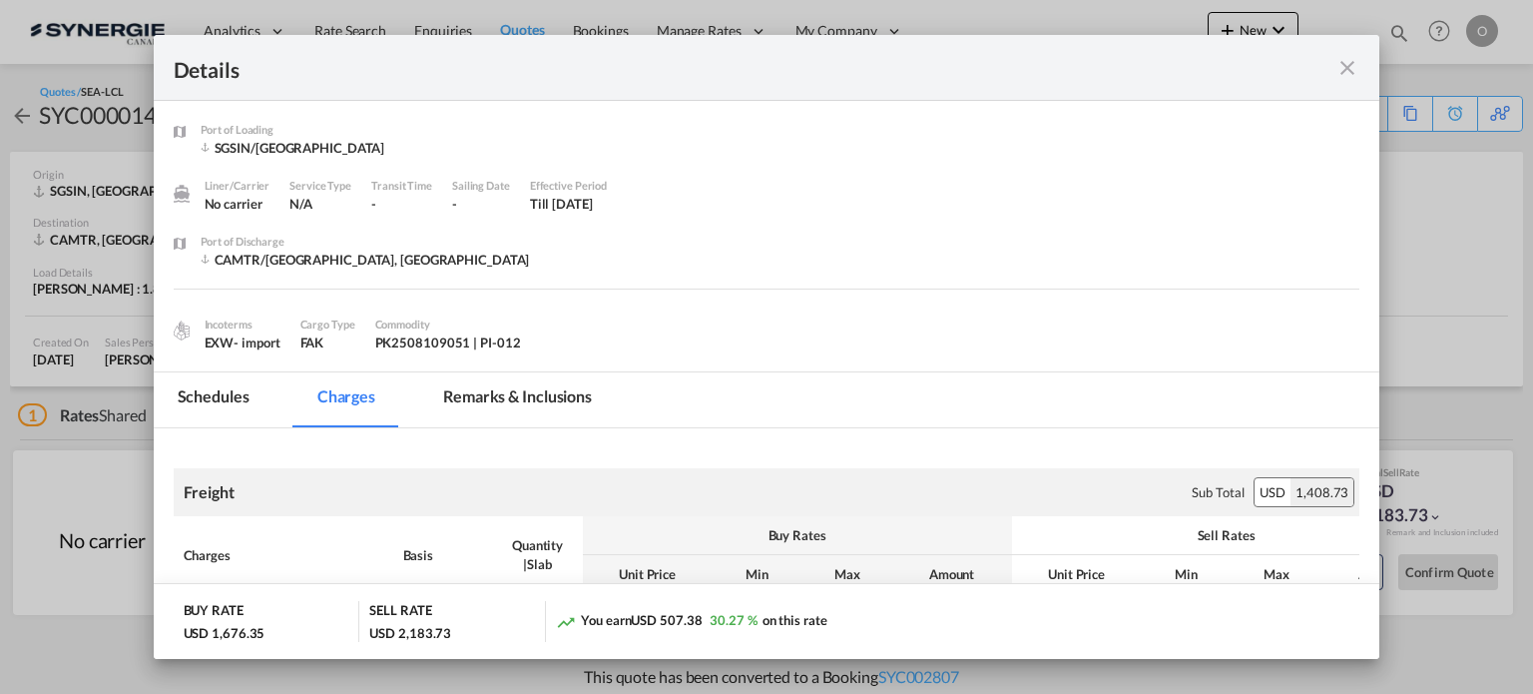
scroll to position [1271, 0]
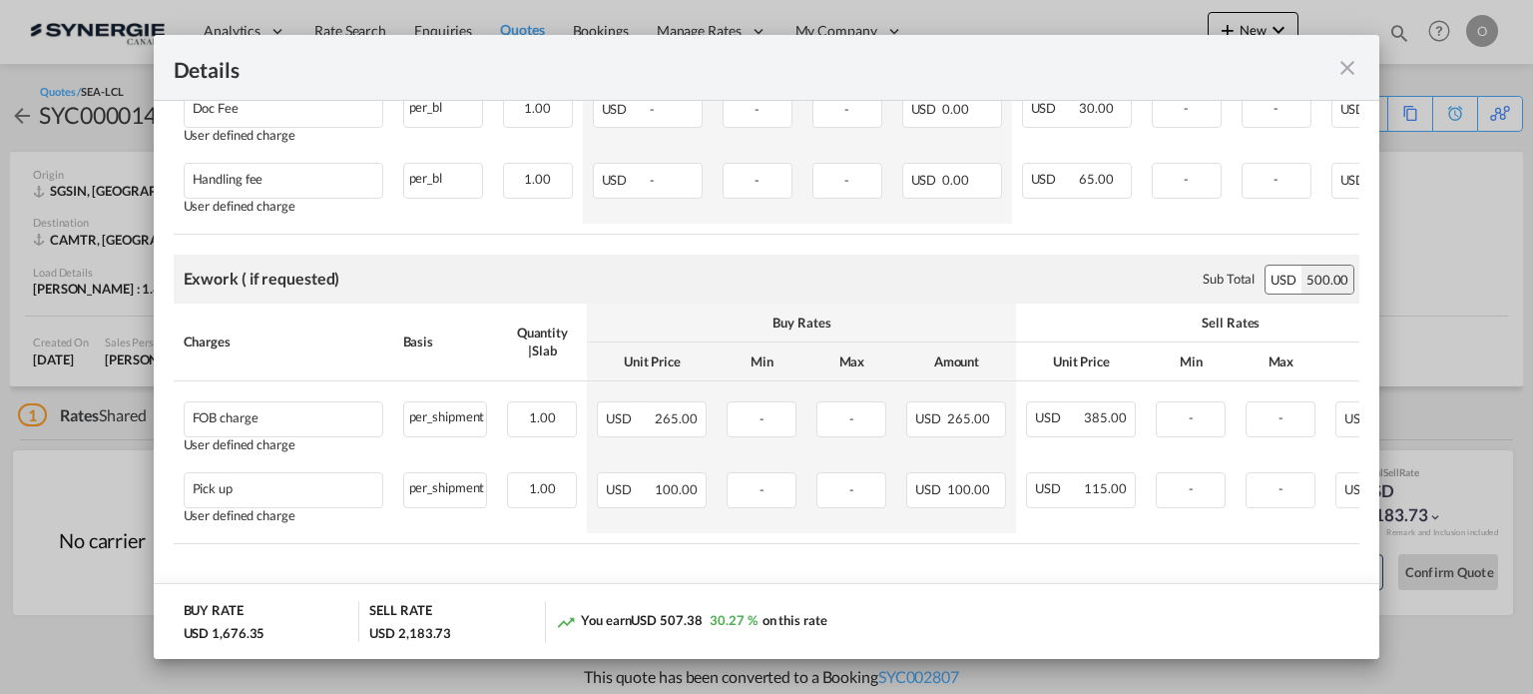
click at [1355, 67] on md-icon "icon-close fg-AAA8AD m-0 cursor" at bounding box center [1348, 68] width 24 height 24
